Goal: Find specific page/section: Find specific page/section

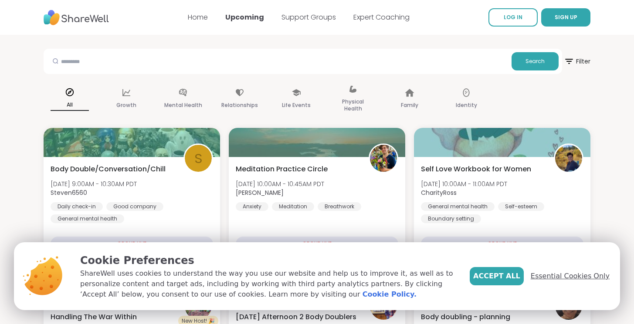
click at [592, 273] on span "Essential Cookies Only" at bounding box center [569, 276] width 79 height 10
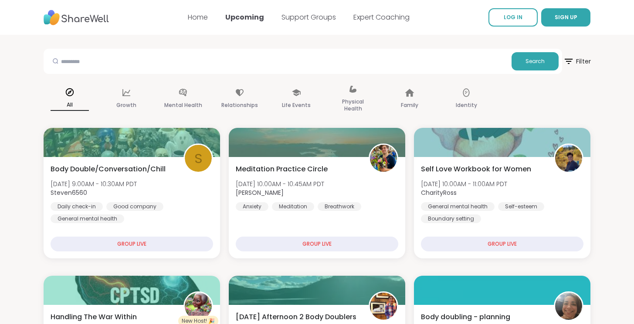
click at [575, 60] on span "Filter" at bounding box center [577, 62] width 28 height 22
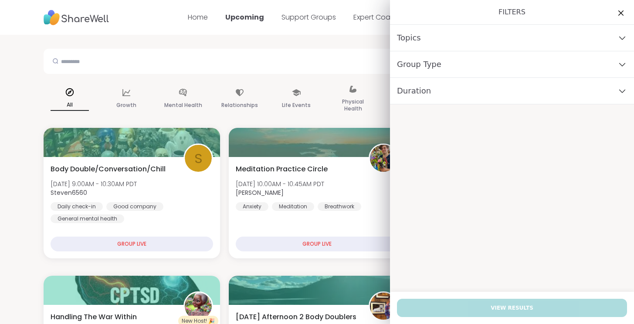
click at [455, 63] on div "Group Type" at bounding box center [512, 64] width 244 height 27
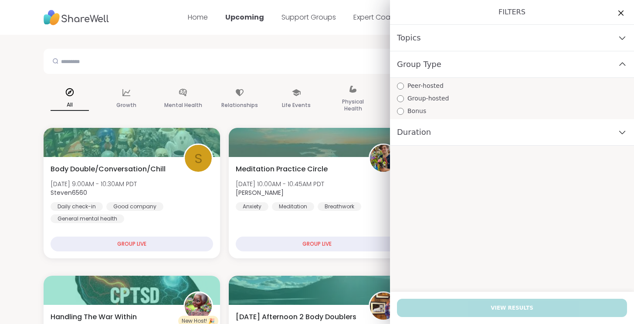
click at [451, 71] on div "Group Type" at bounding box center [512, 64] width 244 height 27
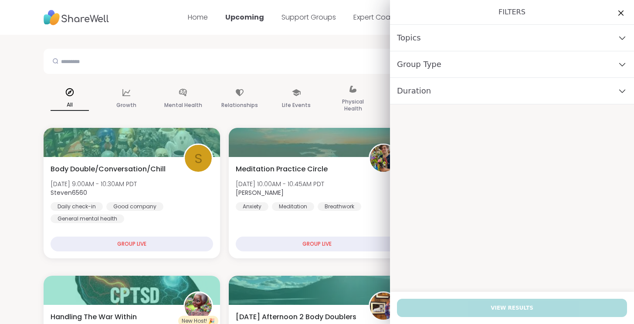
click at [443, 95] on div "Duration" at bounding box center [512, 91] width 244 height 27
click at [438, 40] on div "Topics" at bounding box center [512, 38] width 244 height 27
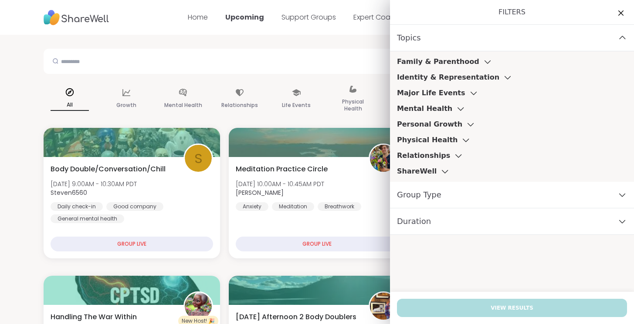
click at [438, 40] on div "Topics" at bounding box center [512, 38] width 244 height 27
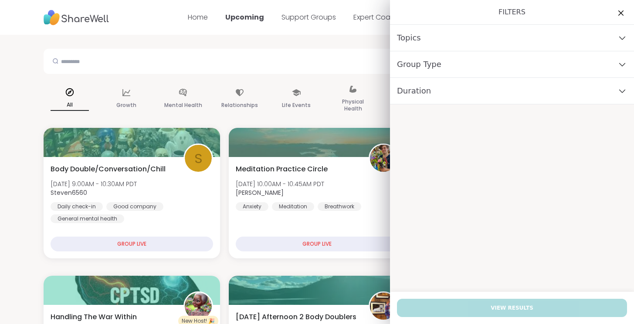
click at [426, 68] on span "Group Type" at bounding box center [419, 64] width 44 height 12
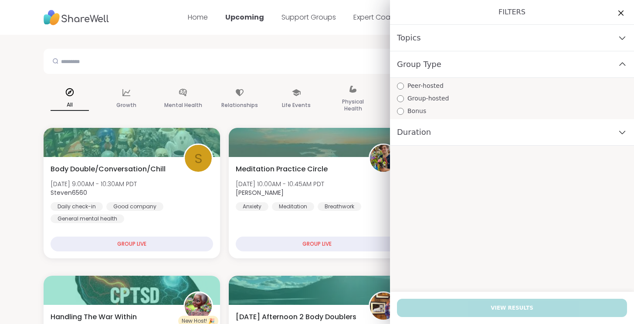
click at [428, 87] on span "Peer-hosted" at bounding box center [425, 85] width 36 height 9
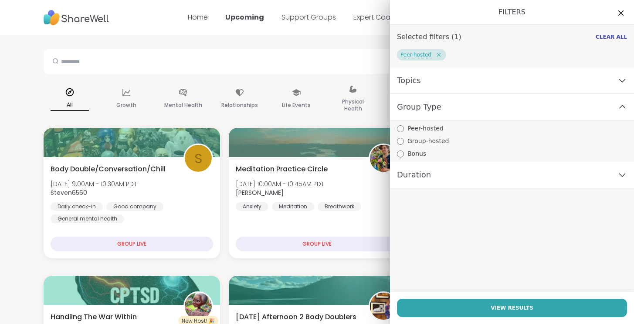
click at [422, 140] on span "Group-hosted" at bounding box center [427, 141] width 41 height 9
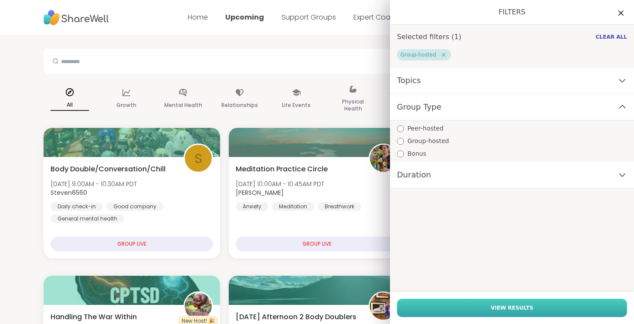
click at [565, 309] on button "View Results" at bounding box center [512, 308] width 230 height 18
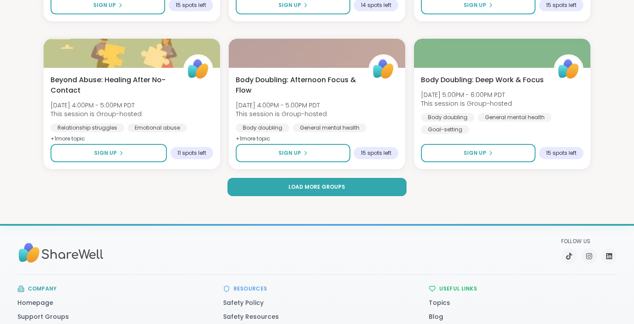
scroll to position [1709, 0]
